Goal: Communication & Community: Answer question/provide support

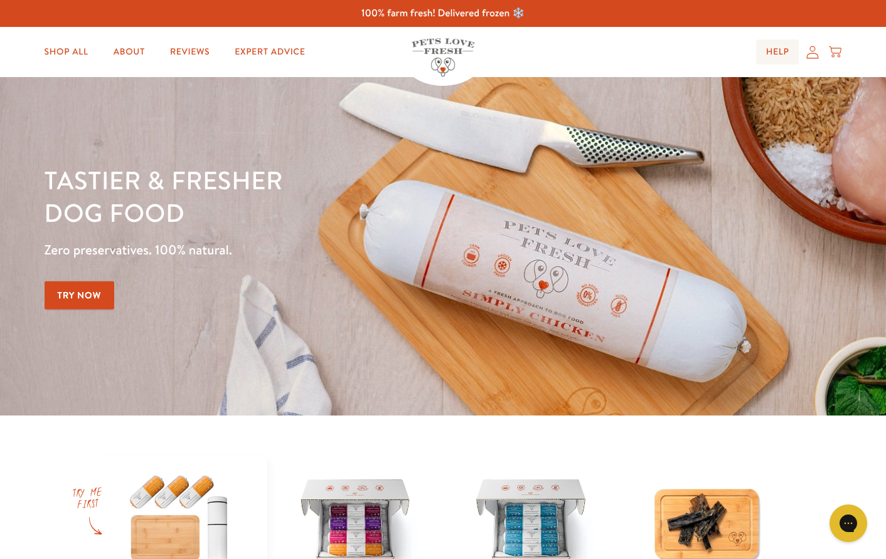
click at [776, 52] on link "Help" at bounding box center [777, 52] width 43 height 25
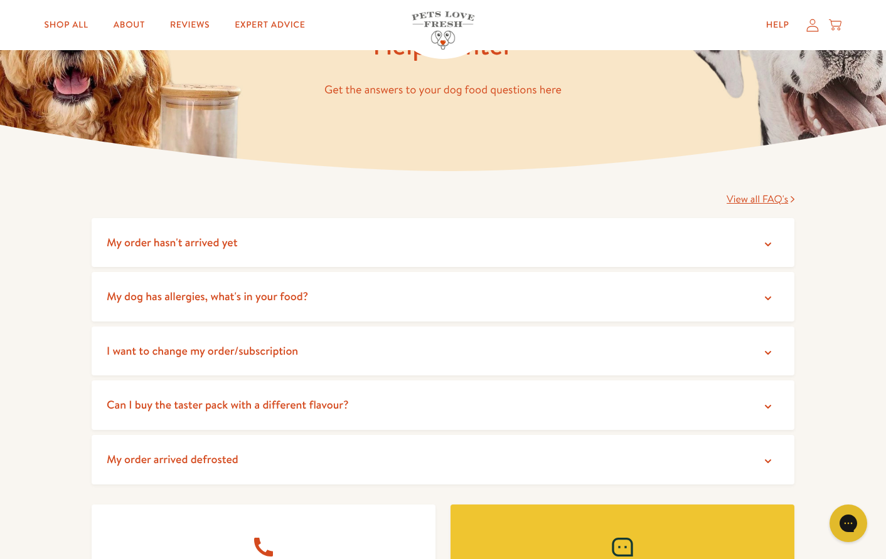
scroll to position [110, 0]
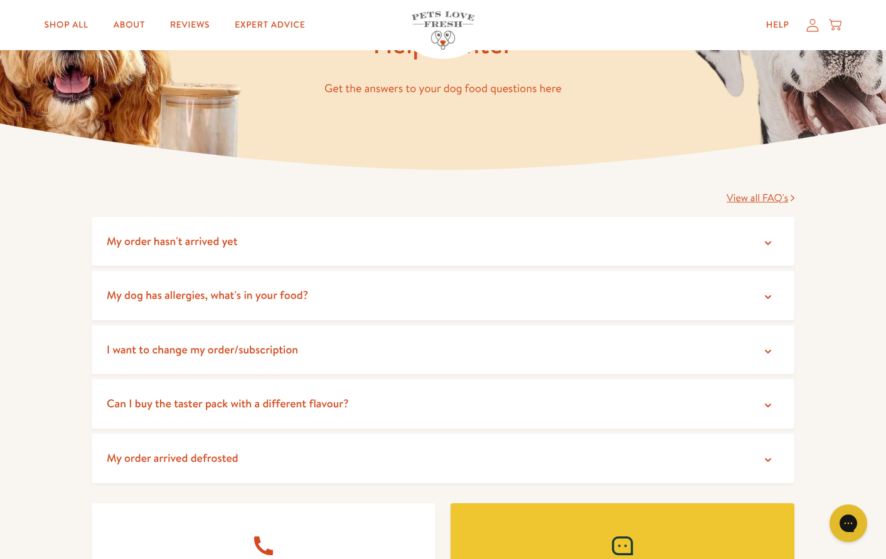
click at [566, 454] on summary "My order arrived defrosted" at bounding box center [443, 459] width 702 height 50
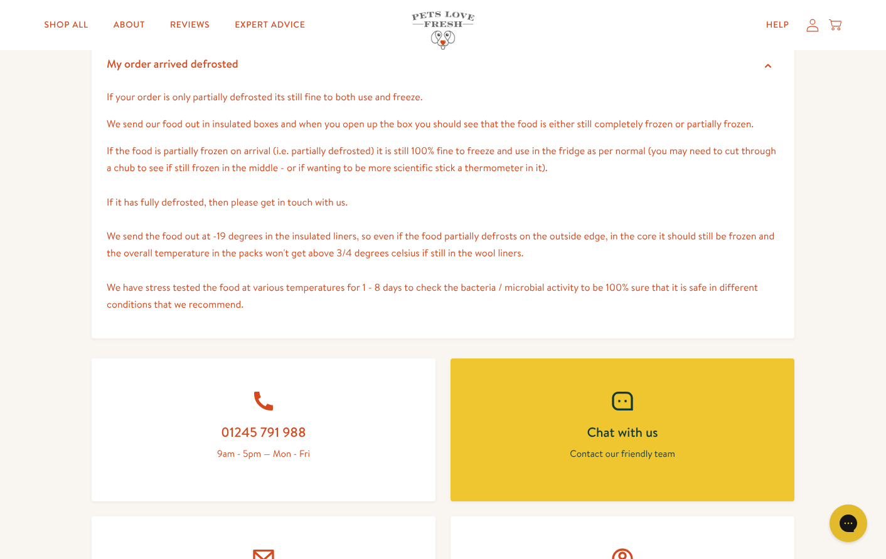
scroll to position [502, 0]
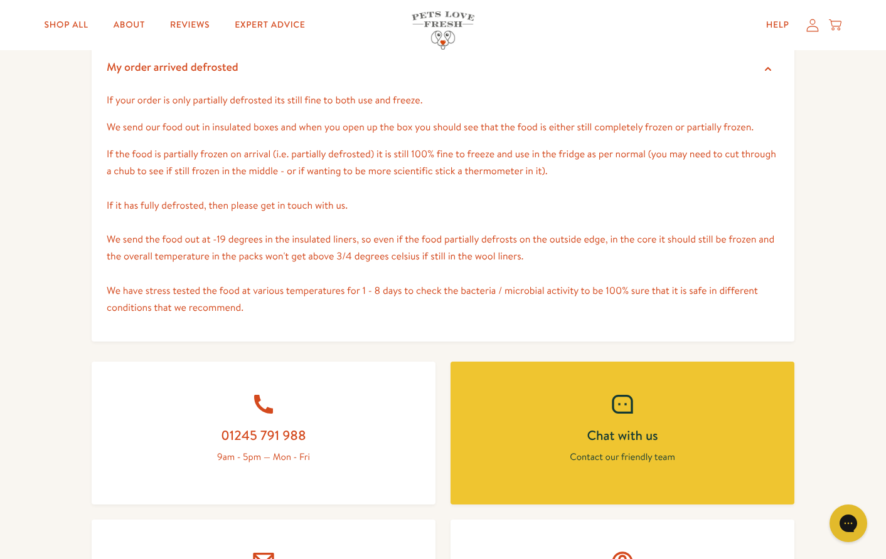
click at [622, 444] on link "Chat with us Contact our friendly team" at bounding box center [622, 433] width 344 height 143
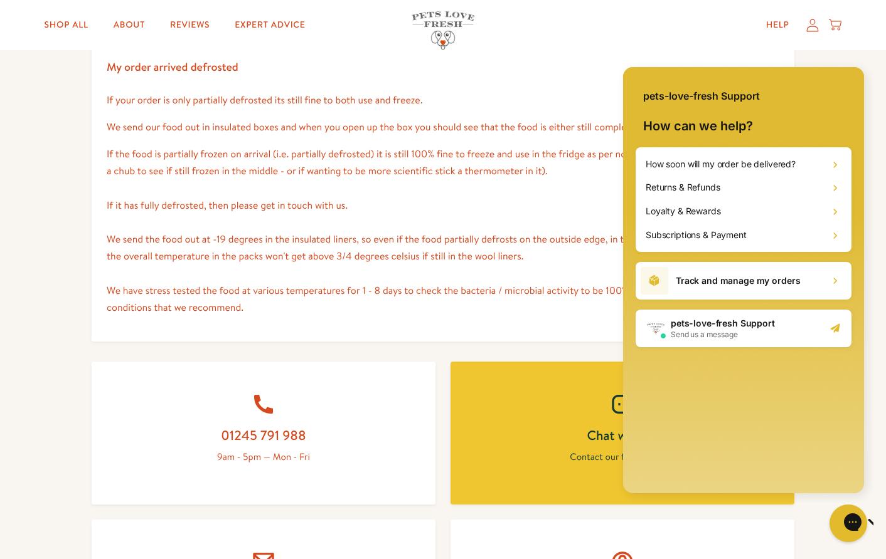
scroll to position [0, 0]
click at [715, 325] on h1 "pets-love-fresh Support" at bounding box center [722, 323] width 104 height 13
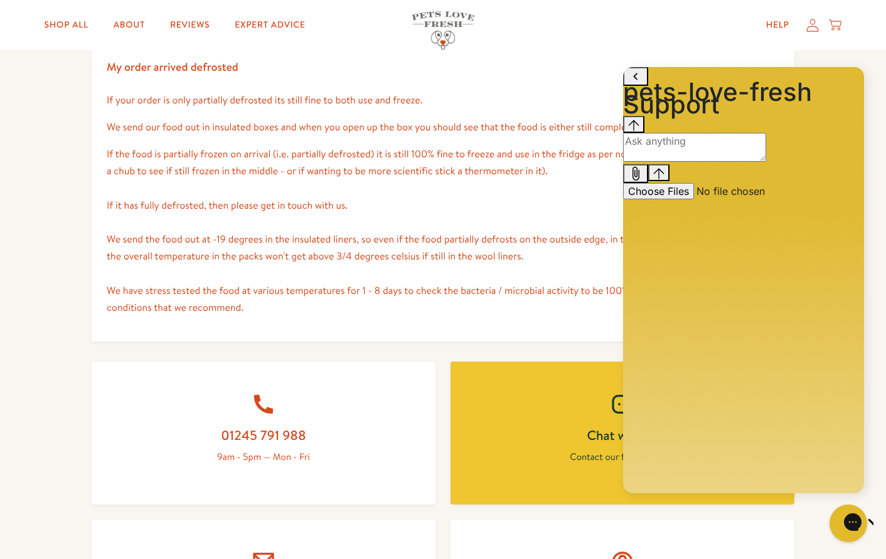
click at [664, 162] on textarea "live chat message input" at bounding box center [694, 147] width 143 height 29
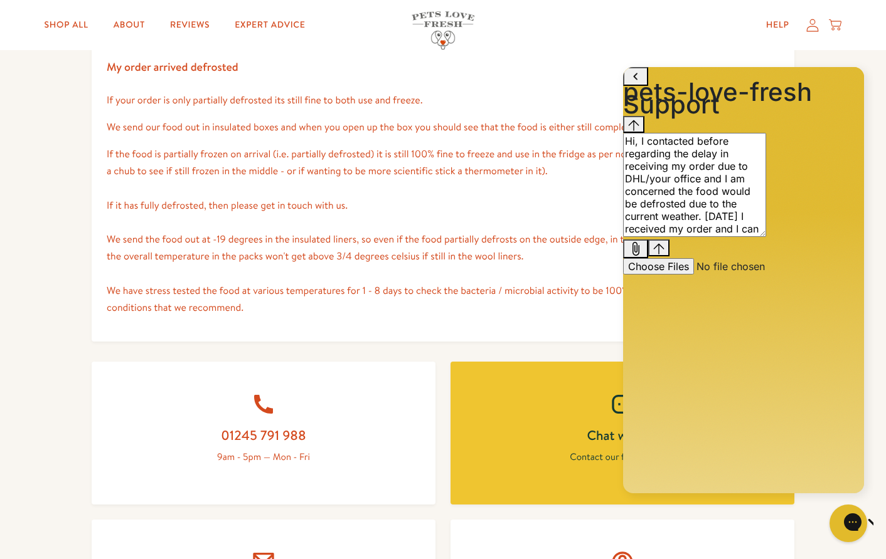
type textarea "Hi, I contacted before regarding the delay in receiving my order due to DHL/you…"
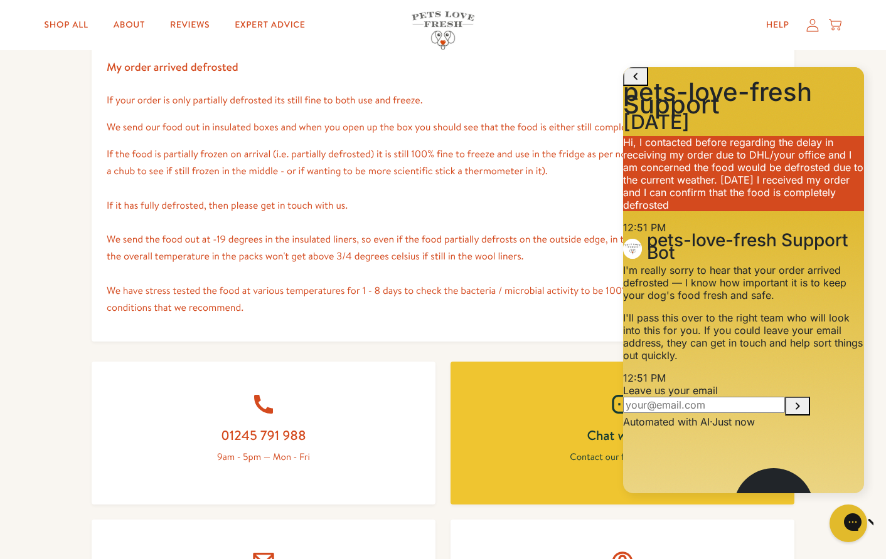
scroll to position [147, 0]
type textarea "I was told to NOT REFUSE DELIVERY"
click at [703, 397] on input "Provide your email to be notified" at bounding box center [704, 405] width 162 height 16
type input "[EMAIL_ADDRESS][DOMAIN_NAME]"
click at [810, 397] on button "Submit your email" at bounding box center [797, 406] width 25 height 19
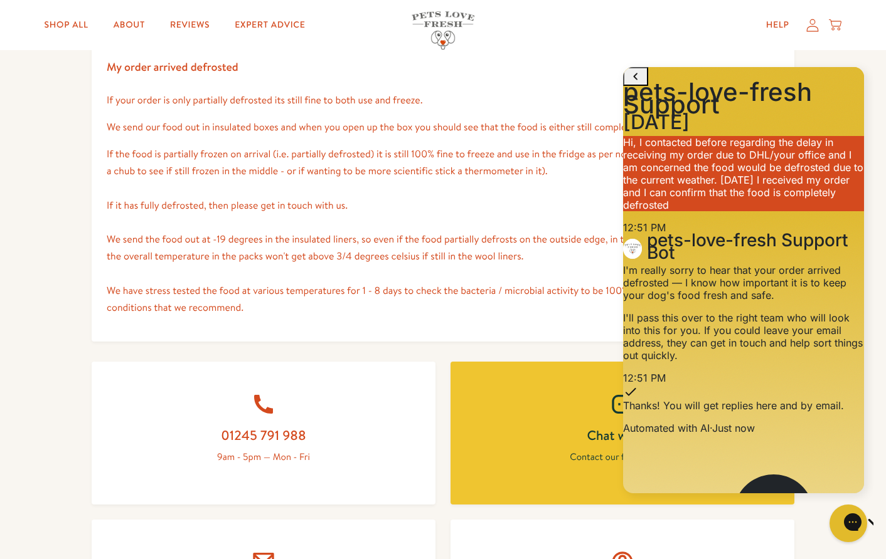
scroll to position [126, 0]
drag, startPoint x: 803, startPoint y: 473, endPoint x: 786, endPoint y: 476, distance: 16.6
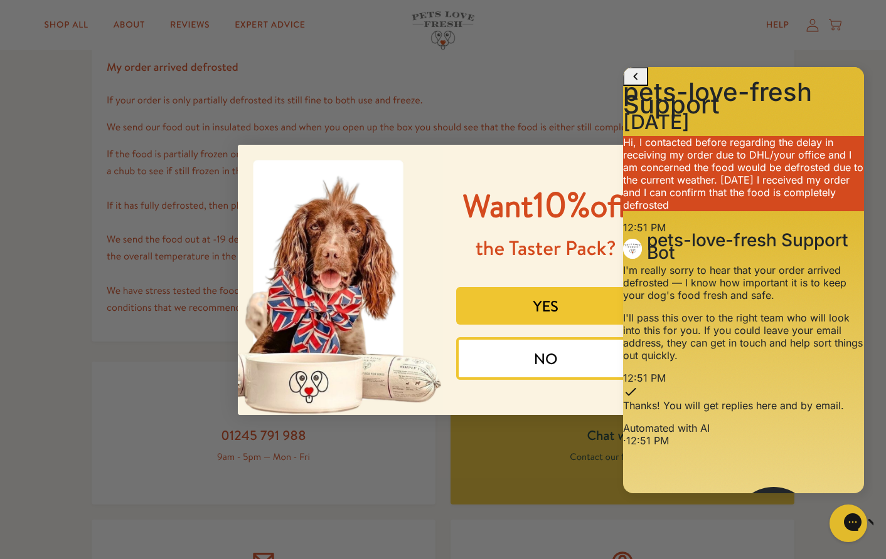
click at [530, 380] on button "NO" at bounding box center [545, 358] width 179 height 43
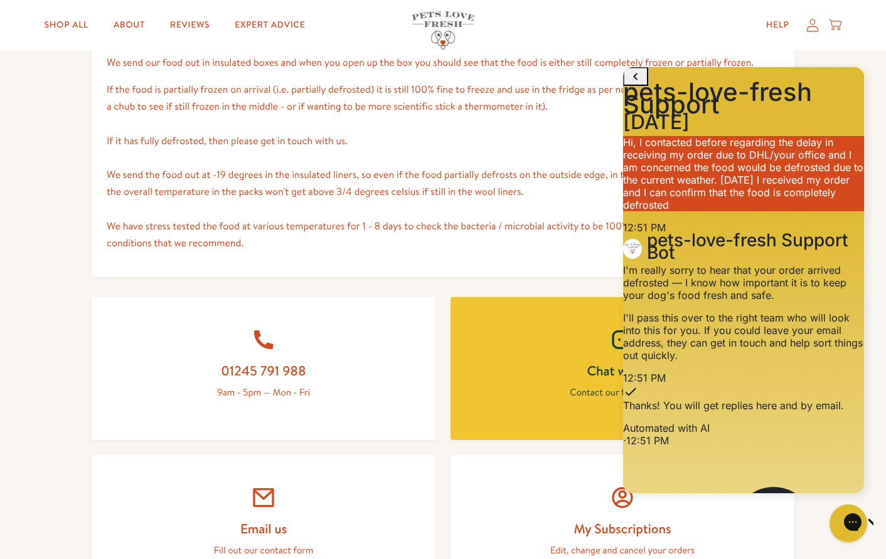
scroll to position [569, 0]
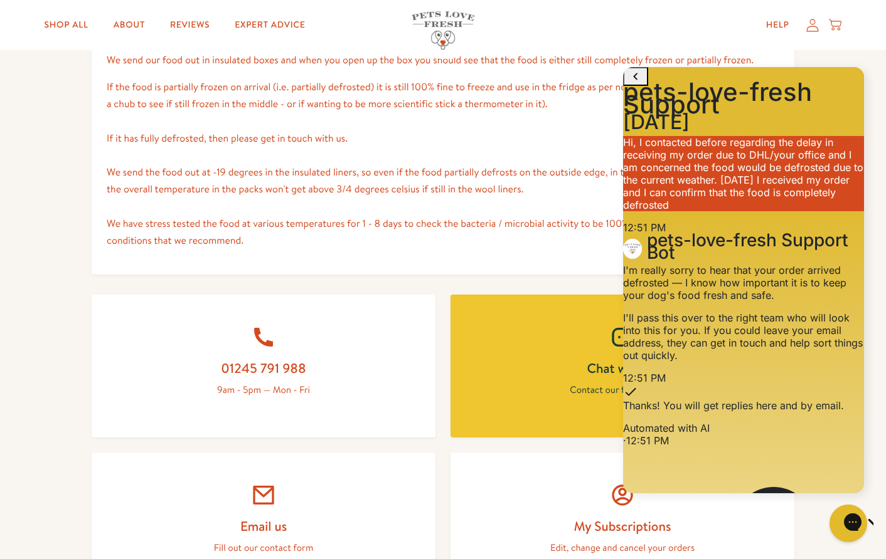
type textarea "i"
type textarea "Hi, not sure if this chat is still live? or am I disconnected?"
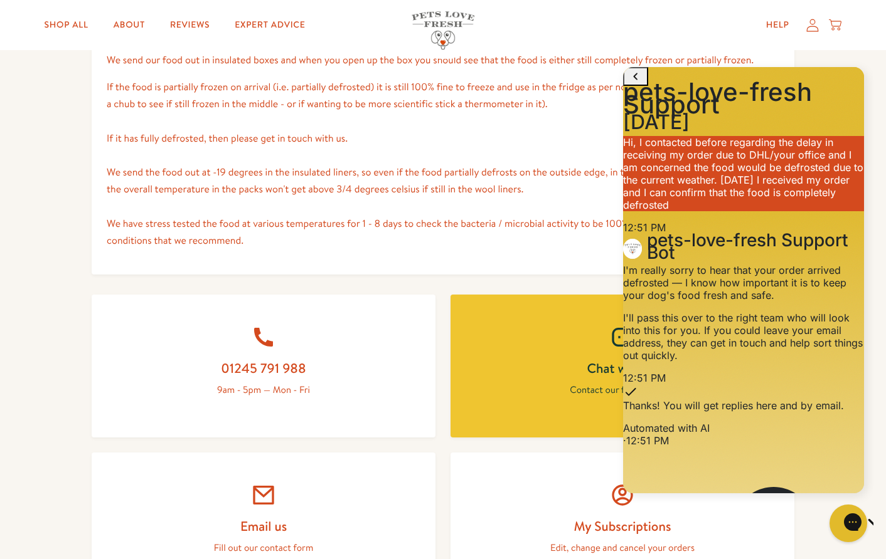
scroll to position [232, 0]
click at [275, 347] on body "100% farm fresh! Delivered frozen ❄️ Shop All About Reviews Expert Advice My ac…" at bounding box center [443, 375] width 886 height 1888
click at [267, 344] on icon at bounding box center [263, 337] width 25 height 25
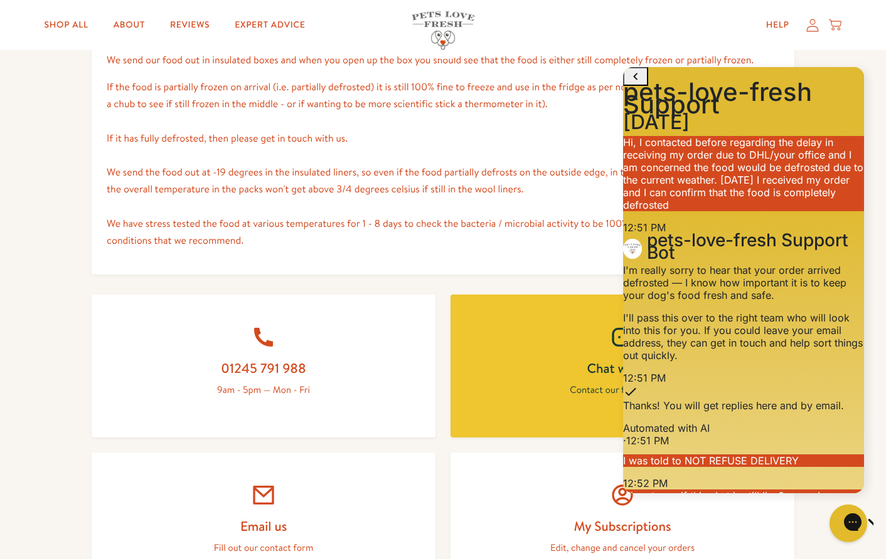
scroll to position [660, 0]
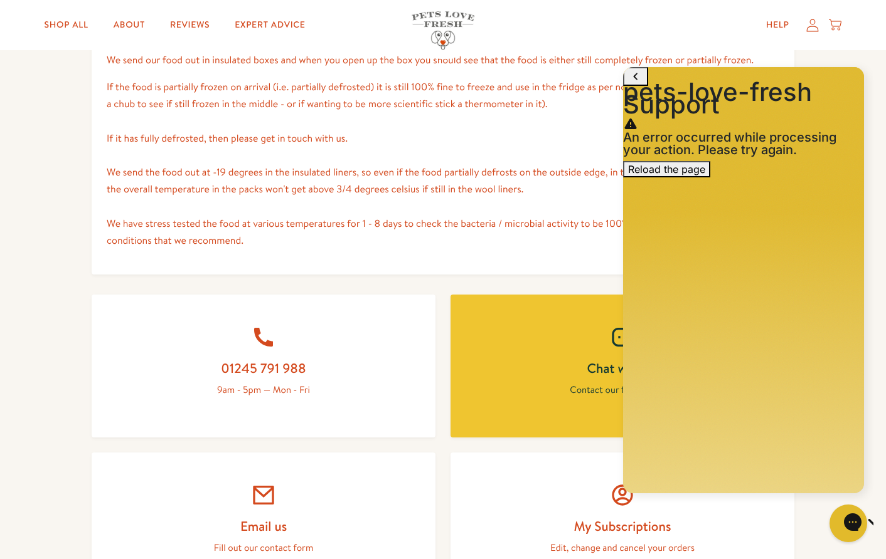
click at [710, 177] on button "Reload the page" at bounding box center [666, 169] width 87 height 16
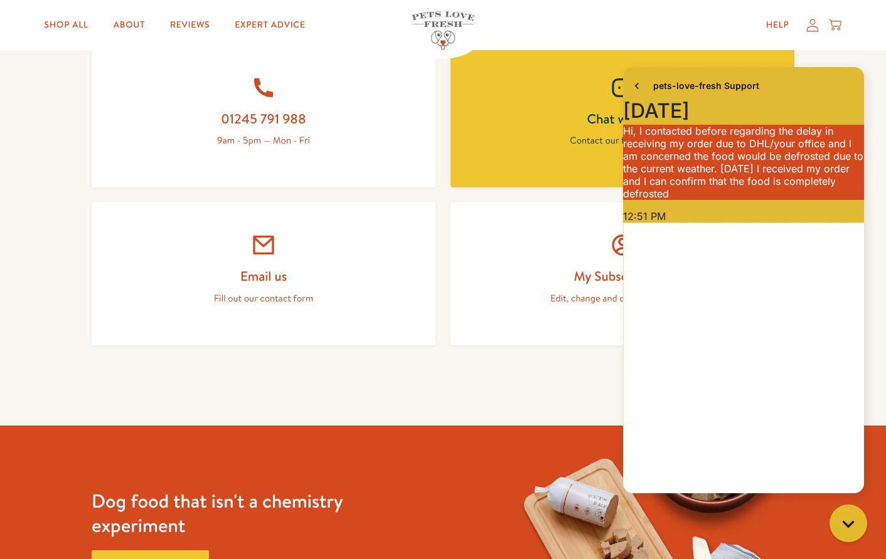
scroll to position [650, 0]
type textarea "Hi Amy"
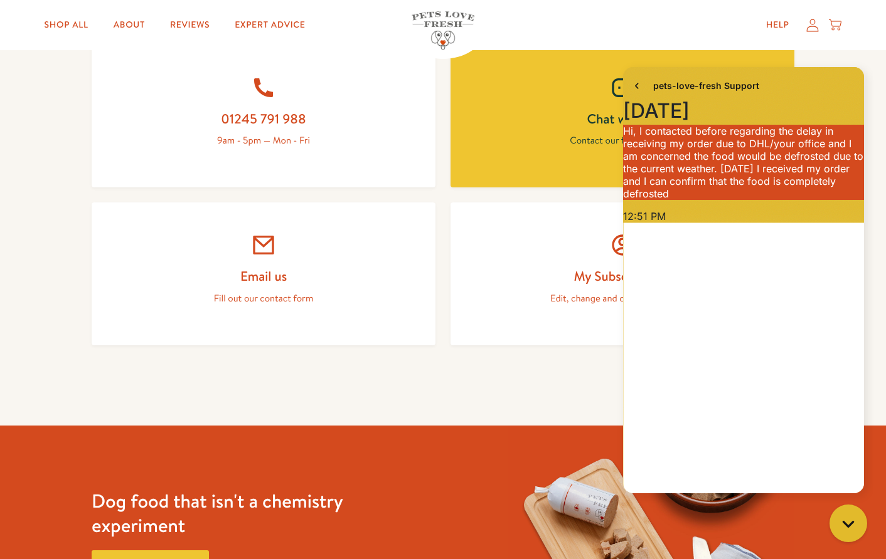
type textarea "Thanks for sending me replacement chubs"
type textarea "I shall not be using the ones that I received today. I am happy to return it to…"
type textarea "please advise"
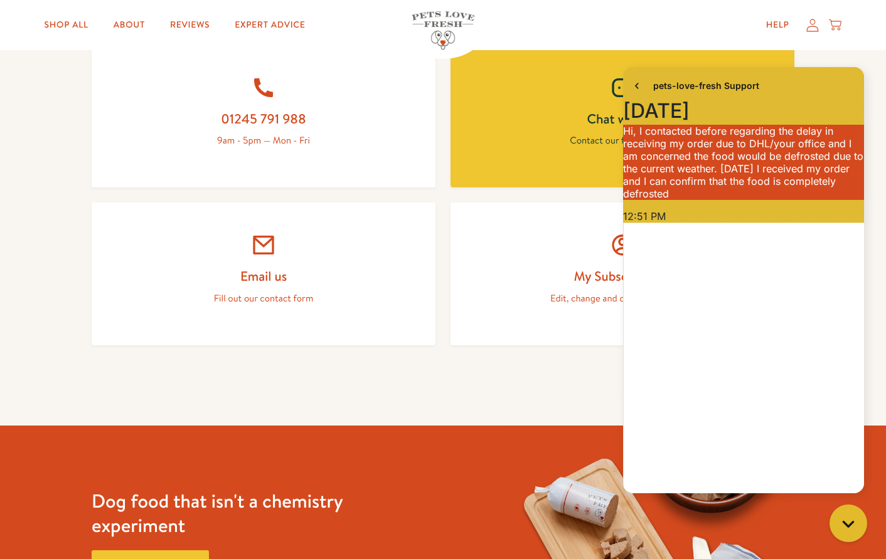
scroll to position [944, 0]
type textarea "Please can you send me tracking info about the new chubs - when will it be read…"
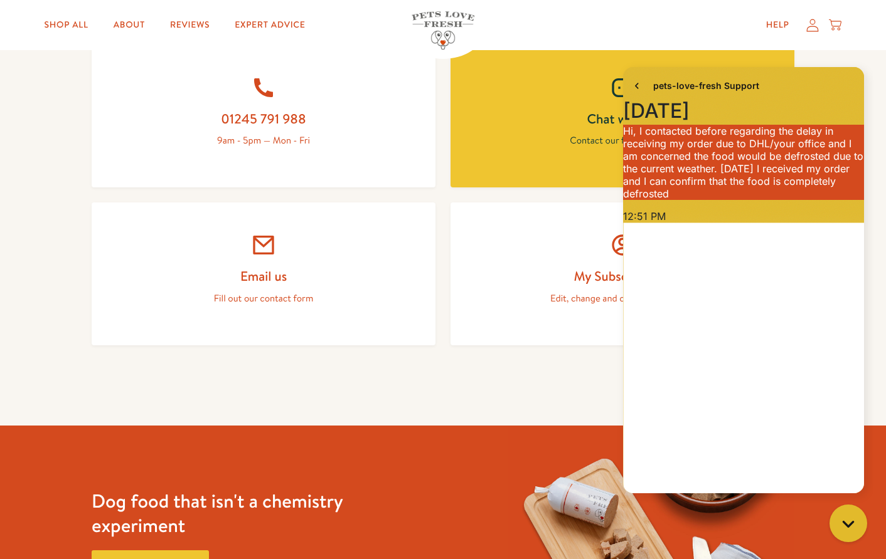
scroll to position [1064, 0]
